Goal: Information Seeking & Learning: Understand process/instructions

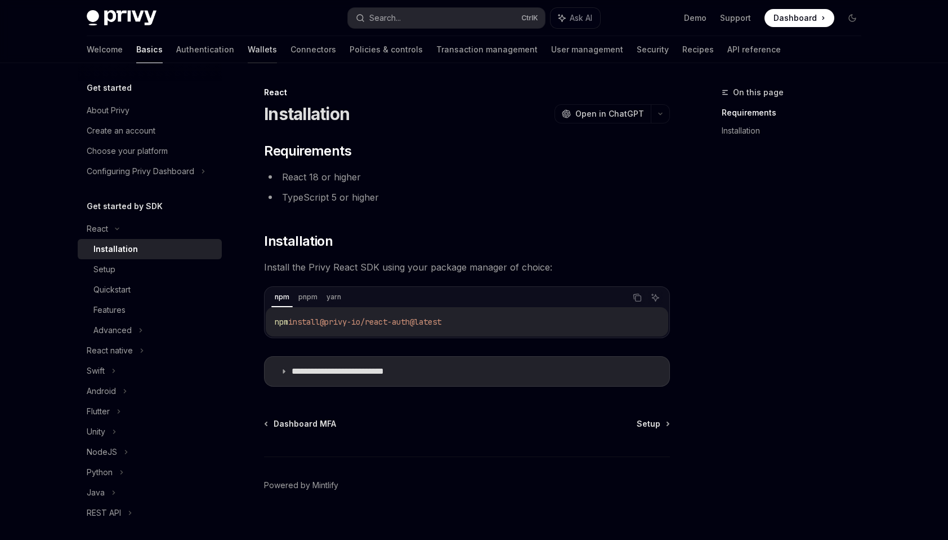
drag, startPoint x: 0, startPoint y: 0, endPoint x: 210, endPoint y: 51, distance: 216.2
click at [248, 51] on link "Wallets" at bounding box center [262, 49] width 29 height 27
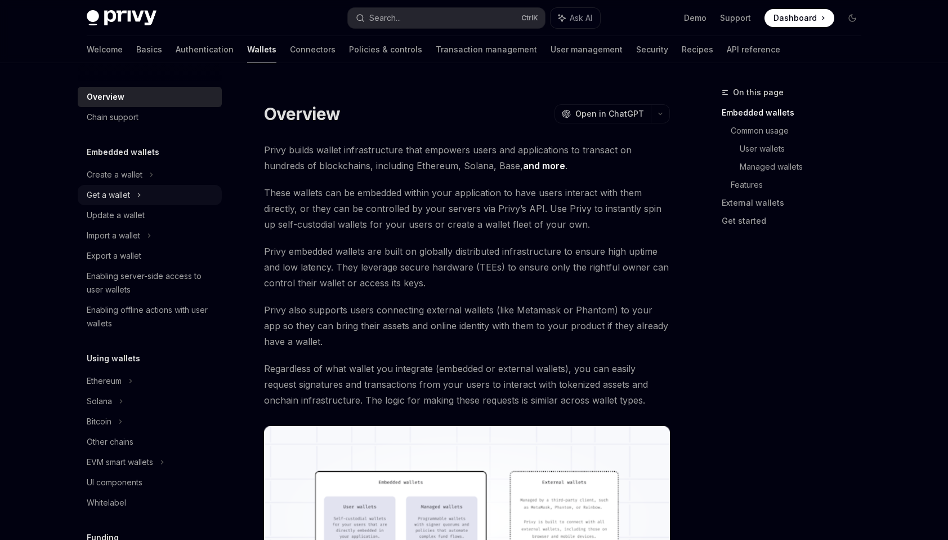
click at [132, 195] on div "Get a wallet" at bounding box center [150, 195] width 144 height 20
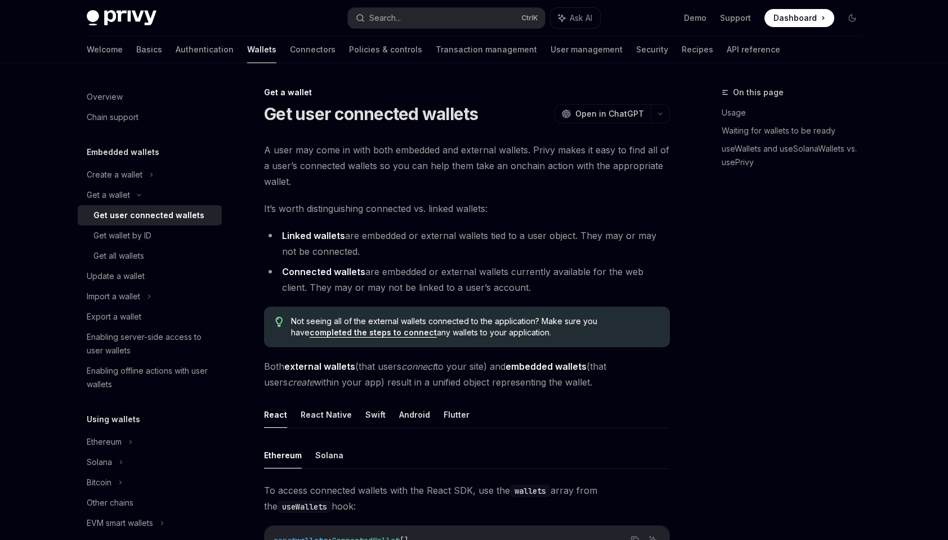
type textarea "*"
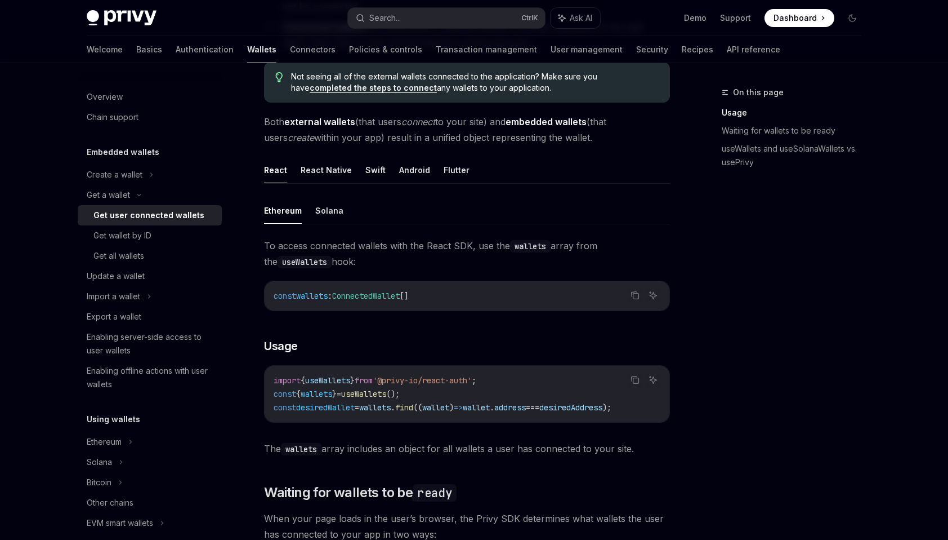
scroll to position [338, 0]
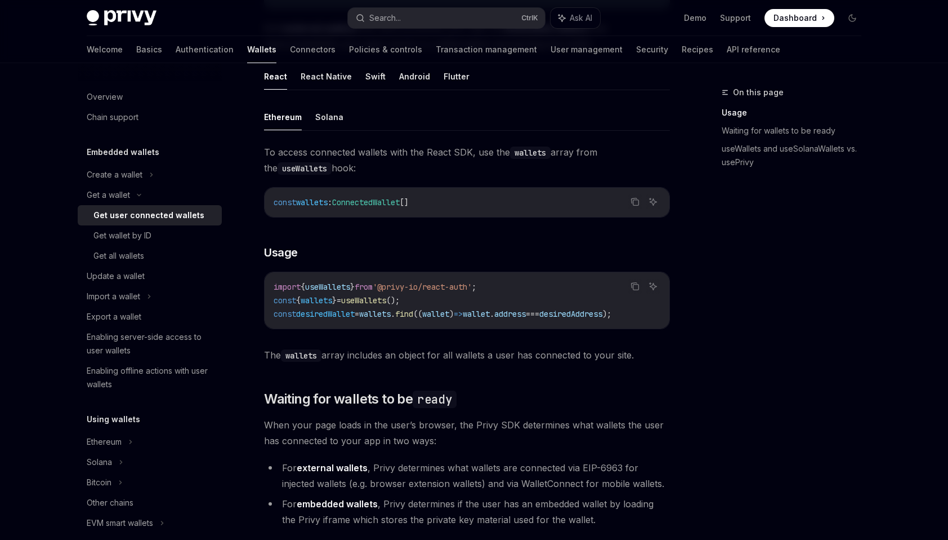
click at [472, 286] on span "'@privy-io/react-auth'" at bounding box center [422, 287] width 99 height 10
drag, startPoint x: 477, startPoint y: 286, endPoint x: 539, endPoint y: 353, distance: 91.3
click at [539, 353] on span "The wallets array includes an object for all wallets a user has connected to yo…" at bounding box center [467, 355] width 406 height 16
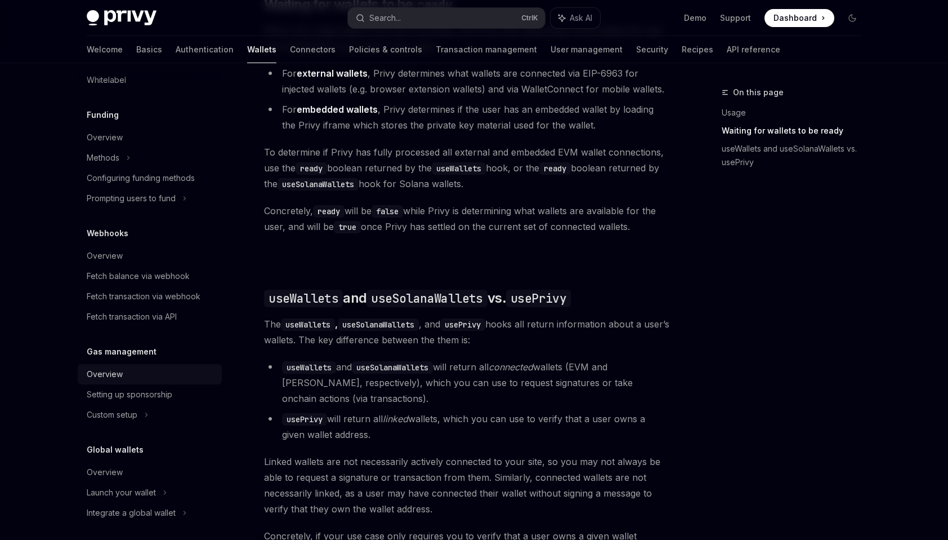
scroll to position [489, 0]
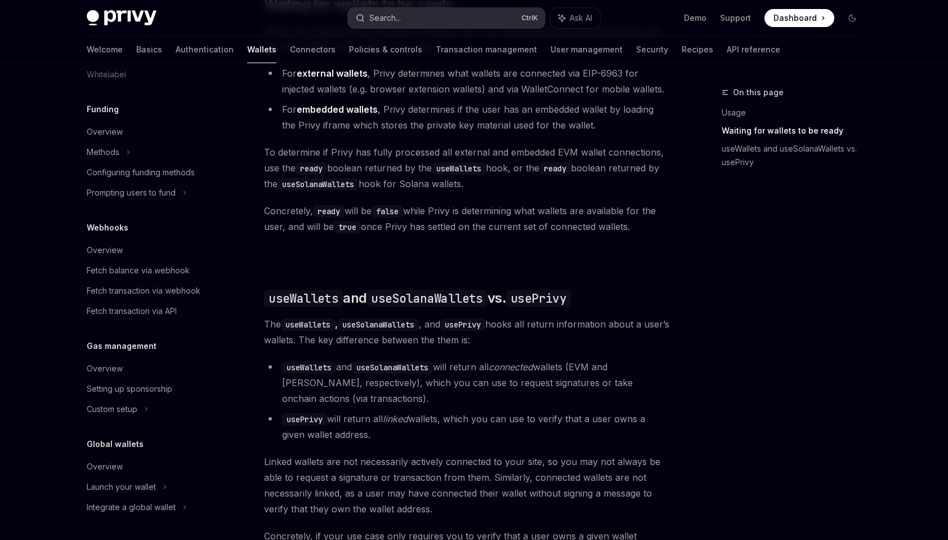
click at [424, 17] on button "Search... Ctrl K" at bounding box center [446, 18] width 197 height 20
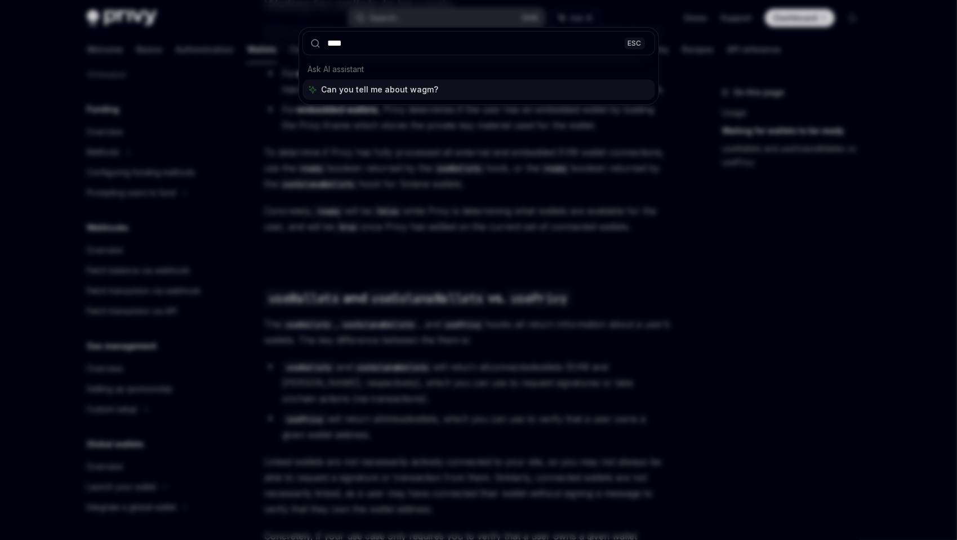
type input "*****"
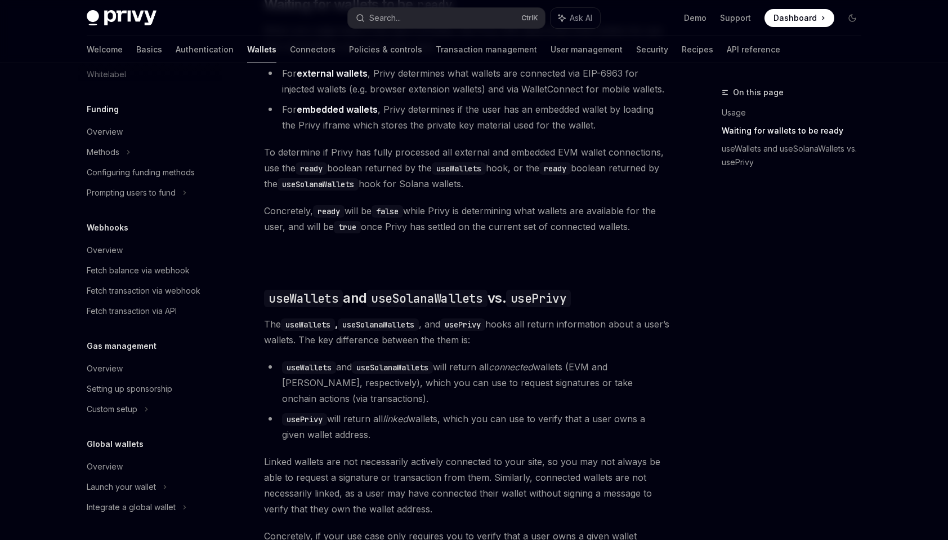
type textarea "*"
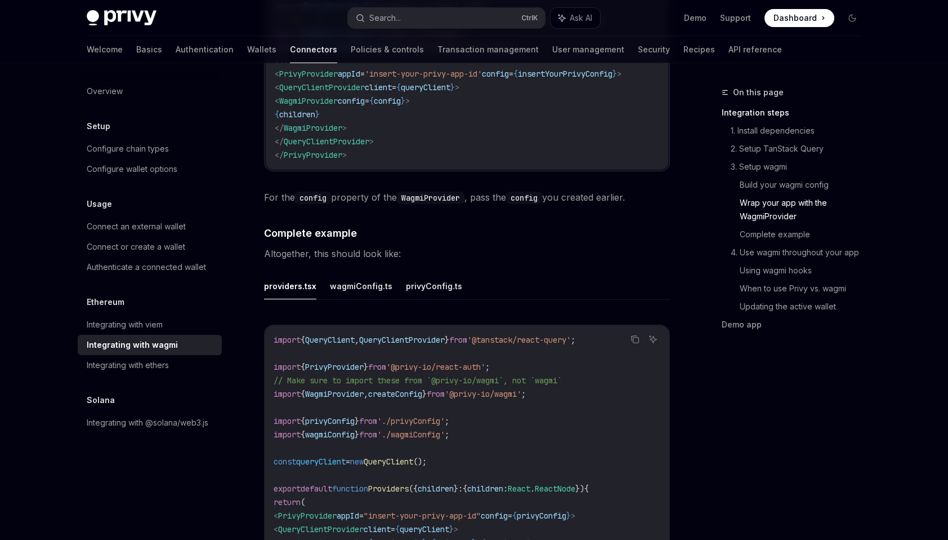
scroll to position [1584, 0]
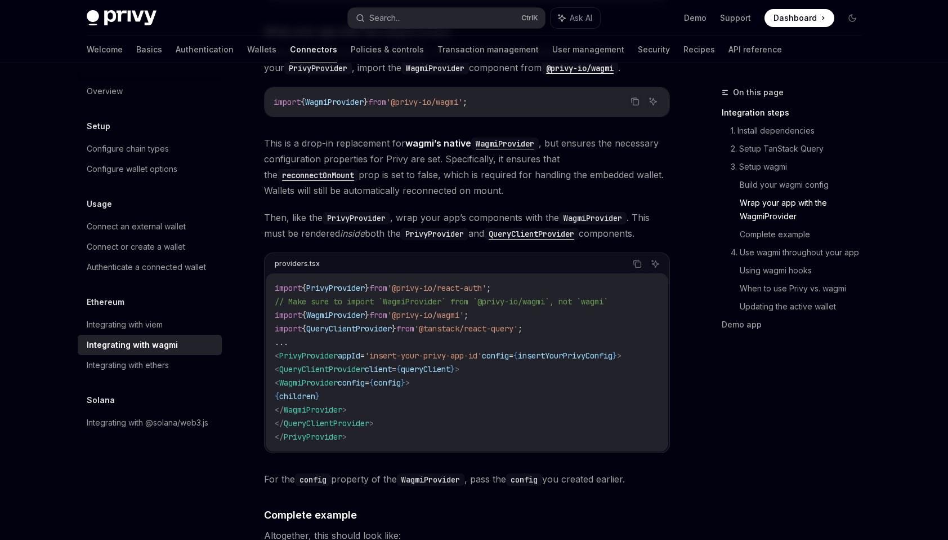
click at [338, 377] on span "WagmiProvider" at bounding box center [308, 382] width 59 height 10
drag, startPoint x: 343, startPoint y: 364, endPoint x: 295, endPoint y: 368, distance: 48.1
click at [295, 377] on span "< WagmiProvider config = { config } >" at bounding box center [342, 382] width 135 height 10
copy span "< WagmiProvider"
click at [441, 446] on div "Wagmi is a set of React hooks for interfacing with Ethereum wallets, allowing y…" at bounding box center [467, 269] width 406 height 3423
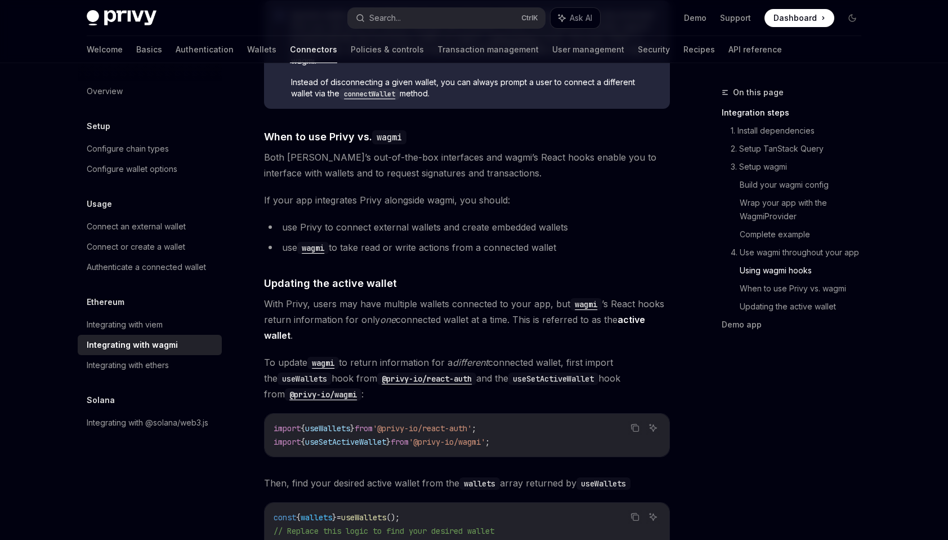
scroll to position [2815, 0]
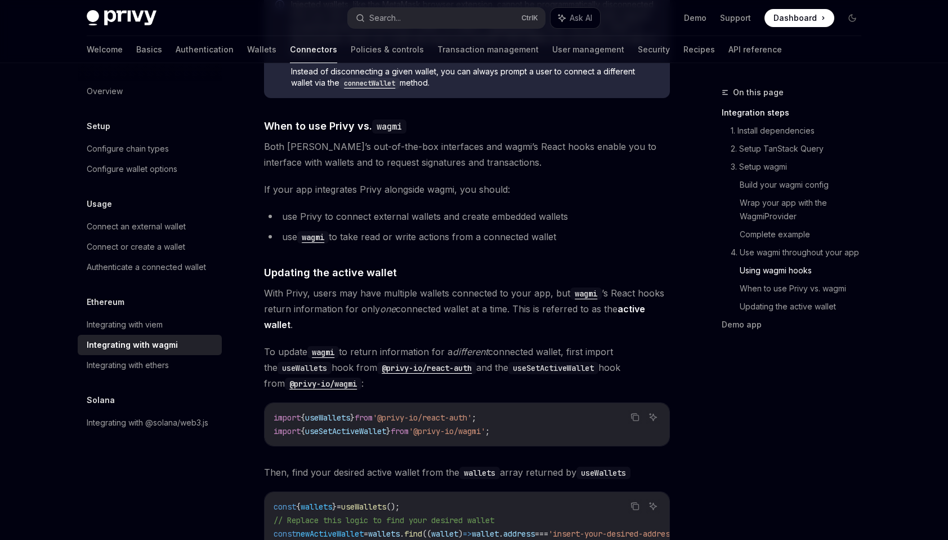
drag, startPoint x: 377, startPoint y: 260, endPoint x: 371, endPoint y: 306, distance: 46.7
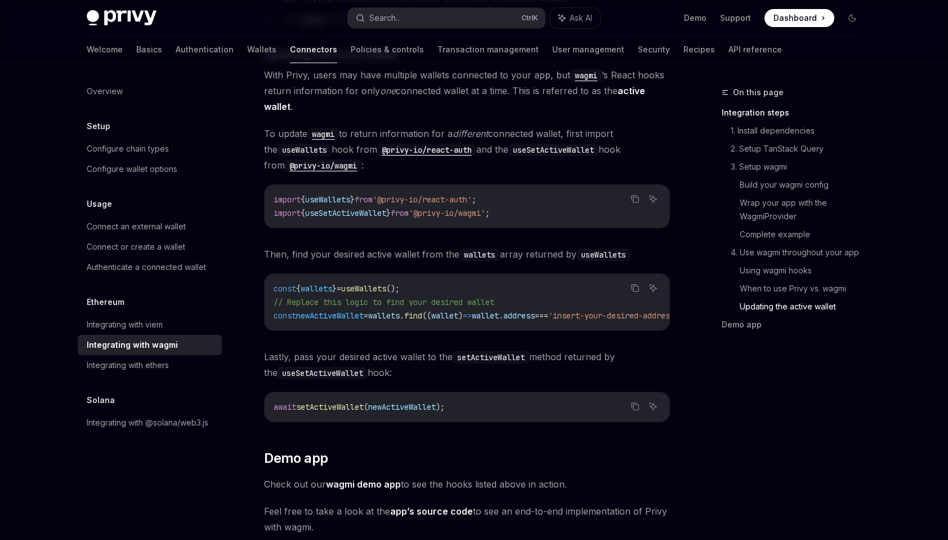
drag, startPoint x: 371, startPoint y: 306, endPoint x: 363, endPoint y: 333, distance: 28.2
